Goal: Information Seeking & Learning: Learn about a topic

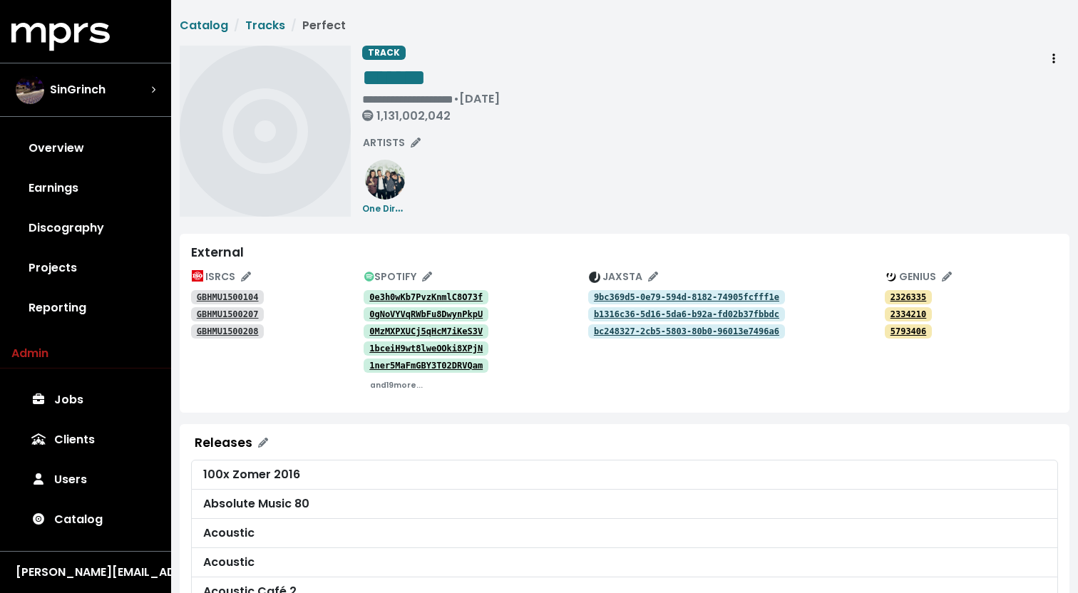
click at [247, 298] on tt "GBHMU1500104" at bounding box center [228, 297] width 62 height 10
click at [235, 316] on tt "GBHMU1500207" at bounding box center [228, 314] width 62 height 10
click at [227, 329] on tt "GBHMU1500208" at bounding box center [228, 331] width 62 height 10
click at [393, 299] on tt "0e3h0wKb7PvzKnmlC8O73f" at bounding box center [425, 297] width 113 height 10
click at [394, 298] on tt "0e3h0wKb7PvzKnmlC8O73f" at bounding box center [425, 297] width 113 height 10
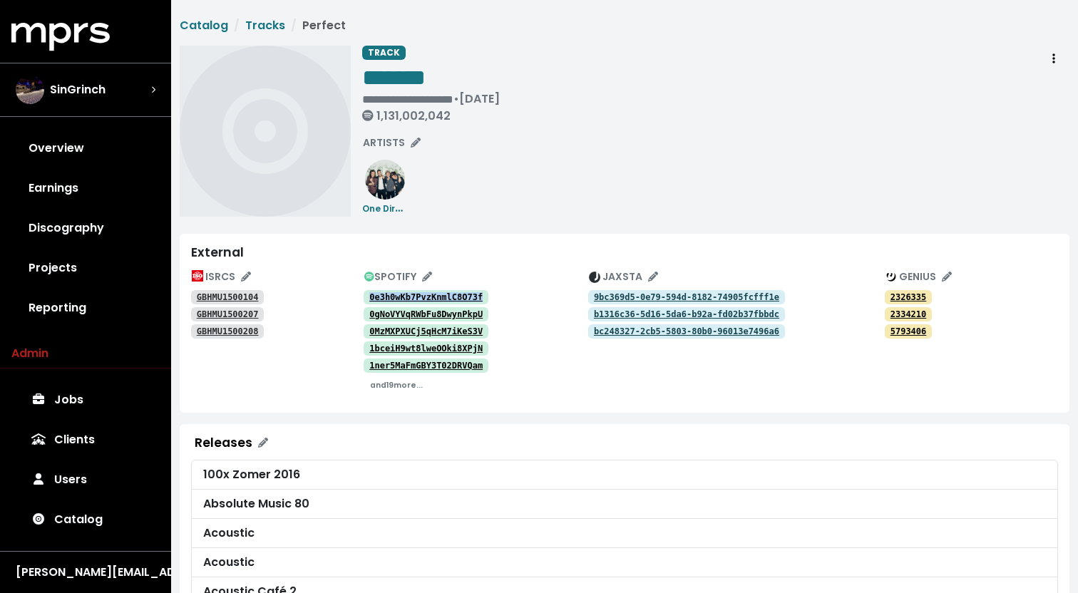
click at [394, 298] on tt "0e3h0wKb7PvzKnmlC8O73f" at bounding box center [425, 297] width 113 height 10
click at [398, 313] on tt "0gNoVYVqRWbFu8DwynPkpU" at bounding box center [425, 314] width 113 height 10
click at [274, 331] on div "GBHMU1500208" at bounding box center [277, 330] width 172 height 17
click at [221, 331] on tt "GBHMU1500208" at bounding box center [228, 331] width 62 height 10
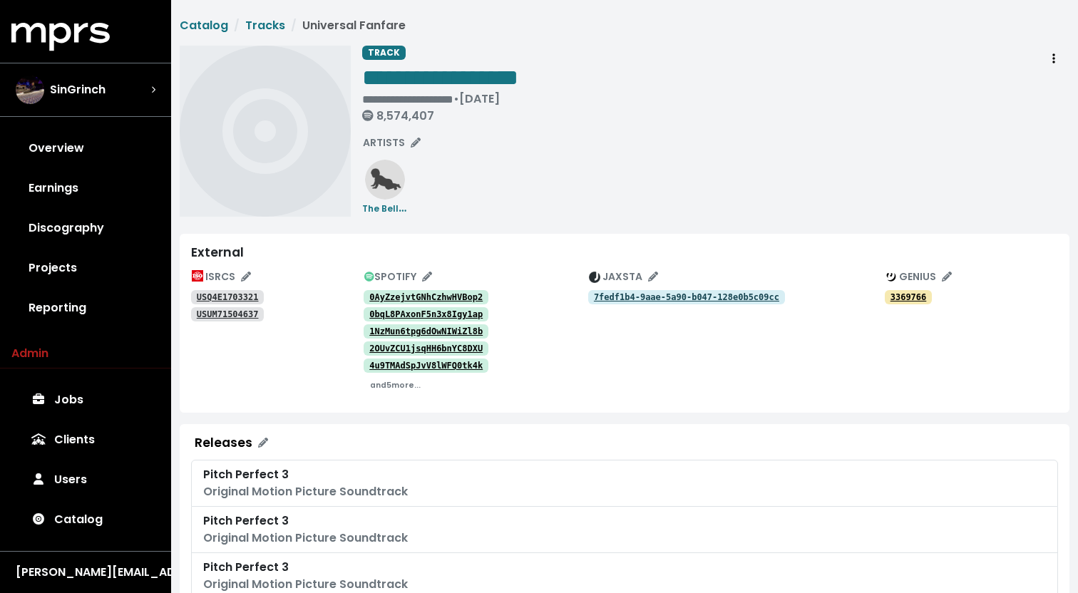
click at [232, 293] on tt "USQ4E1703321" at bounding box center [228, 297] width 62 height 10
click at [240, 311] on tt "USUM71504637" at bounding box center [228, 314] width 62 height 10
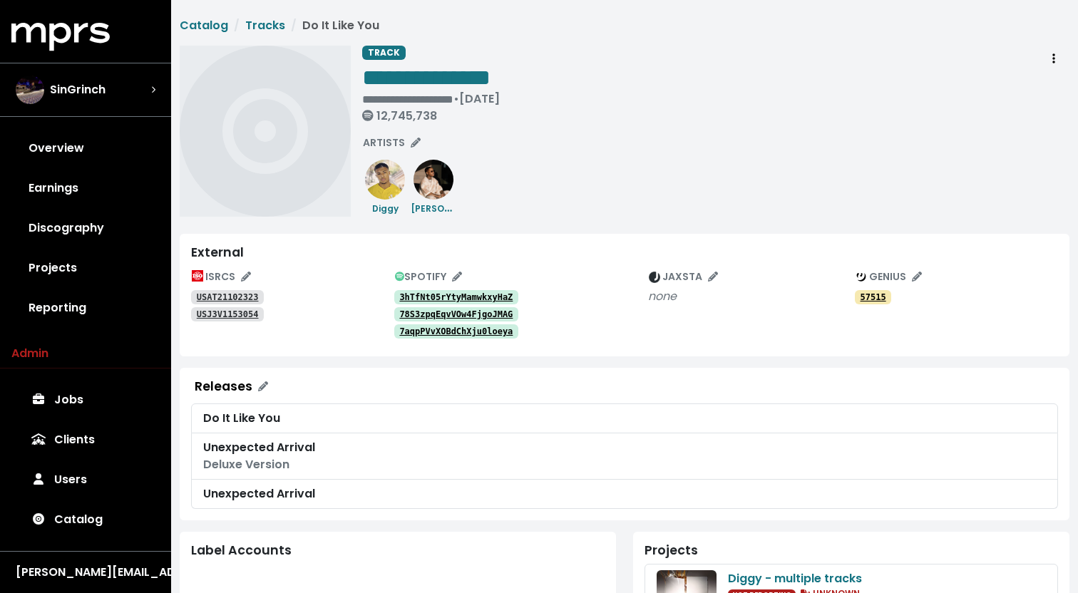
click at [232, 298] on tt "USAT21102323" at bounding box center [228, 297] width 62 height 10
click at [232, 316] on tt "USJ3V1153054" at bounding box center [228, 314] width 62 height 10
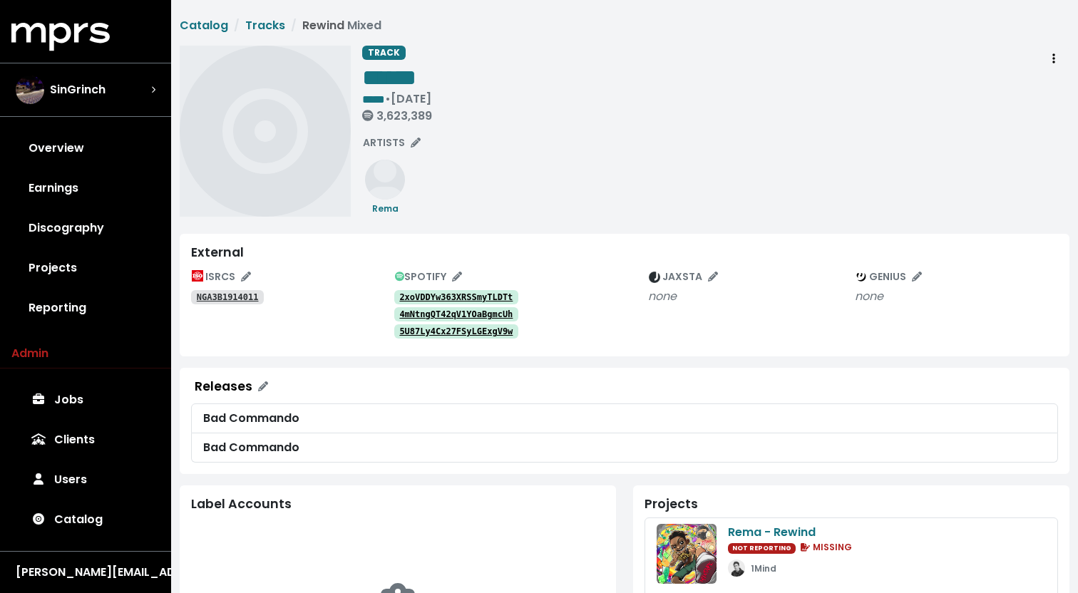
click at [453, 293] on tt "2xoVDDYw363XRSSmyTLDTt" at bounding box center [455, 297] width 113 height 10
click at [450, 316] on tt "4mNtngQT42qV1YOaBgmcUh" at bounding box center [455, 314] width 113 height 10
click at [448, 331] on tt "5U87Ly4Cx27FSyLGExgV9w" at bounding box center [455, 331] width 113 height 10
